Goal: Information Seeking & Learning: Learn about a topic

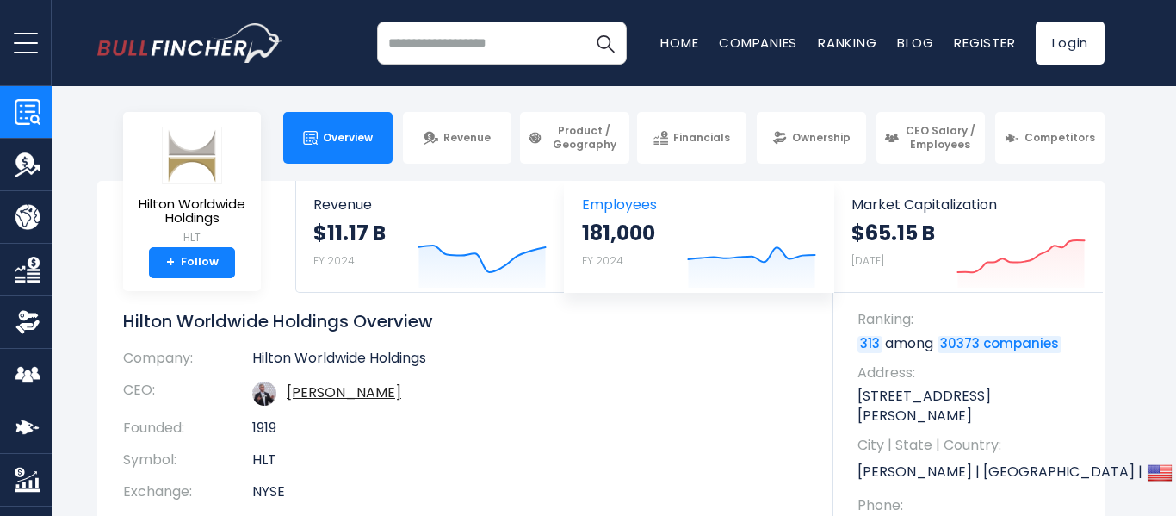
click at [689, 245] on icon "Created with Highcharts 12.1.2" at bounding box center [751, 251] width 129 height 72
click at [688, 244] on icon "Created with Highcharts 12.1.2" at bounding box center [751, 251] width 129 height 72
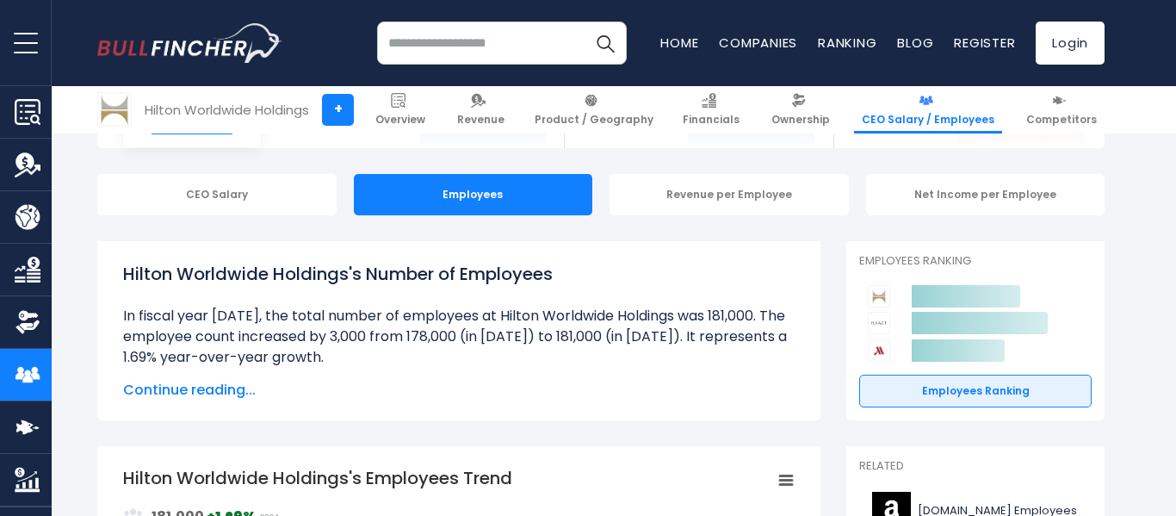
scroll to position [140, 0]
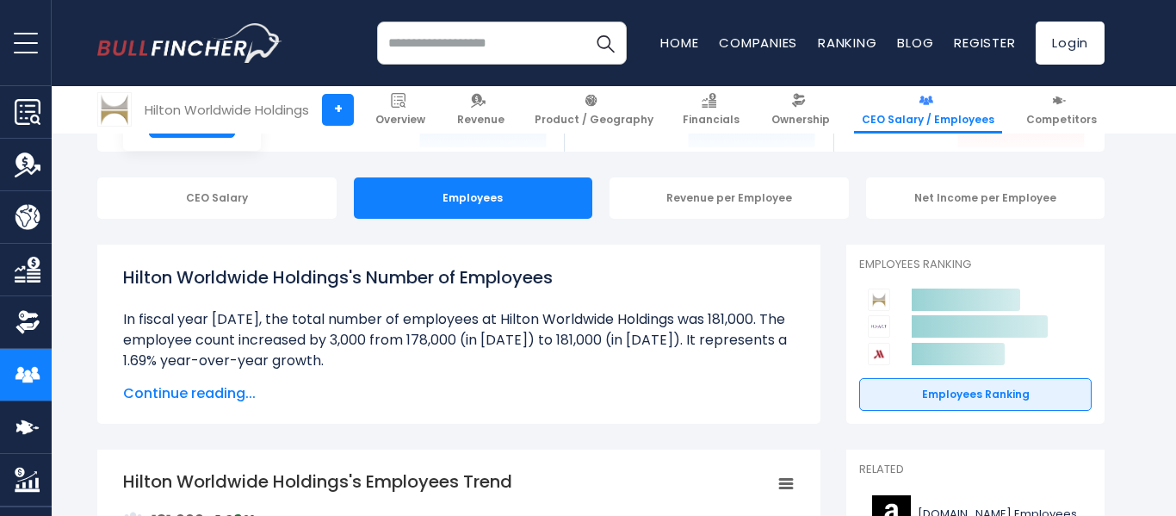
click at [209, 391] on span "Continue reading..." at bounding box center [458, 393] width 671 height 21
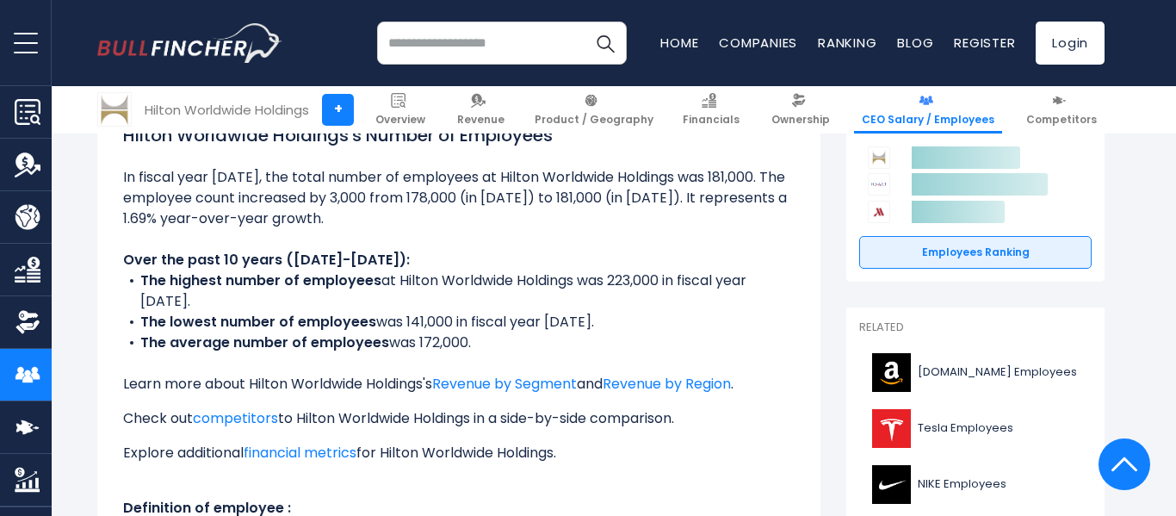
scroll to position [284, 0]
